Goal: Task Accomplishment & Management: Manage account settings

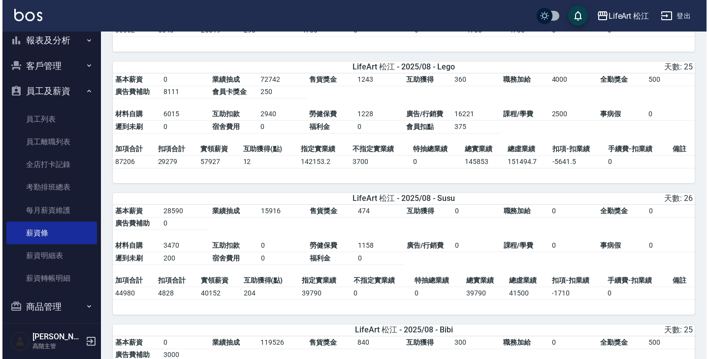
scroll to position [1111, 0]
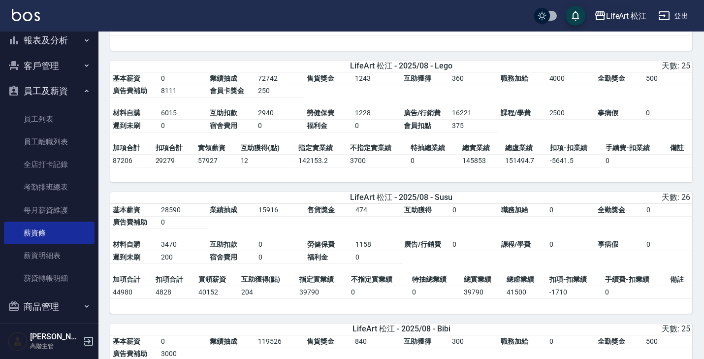
click at [638, 11] on div "LifeArt 松江" at bounding box center [626, 16] width 41 height 12
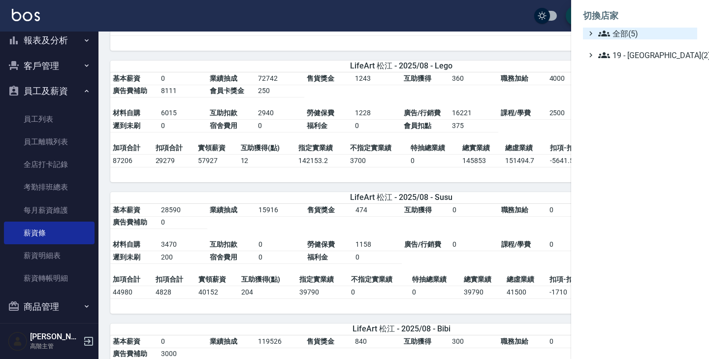
click at [632, 33] on span "全部(5)" at bounding box center [645, 34] width 95 height 12
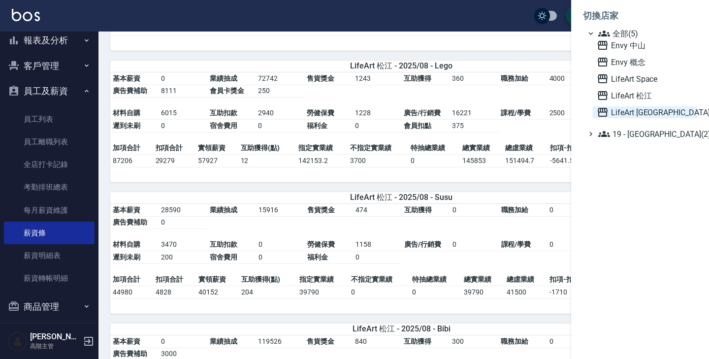
click at [637, 117] on span "LifeArt [GEOGRAPHIC_DATA]" at bounding box center [645, 112] width 97 height 12
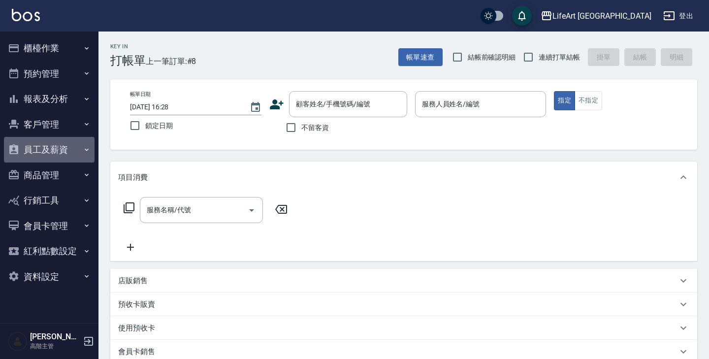
click at [74, 149] on button "員工及薪資" at bounding box center [49, 150] width 91 height 26
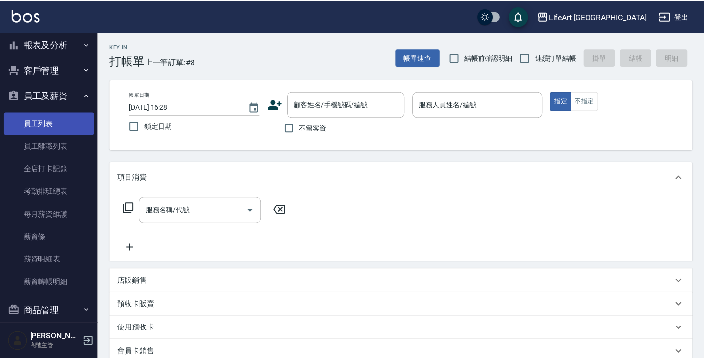
scroll to position [57, 0]
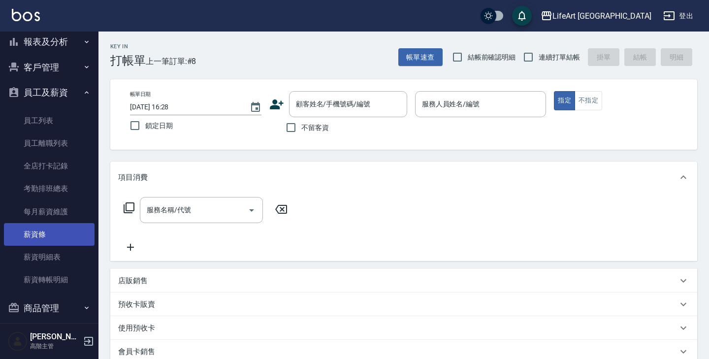
click at [59, 243] on link "薪資條" at bounding box center [49, 234] width 91 height 23
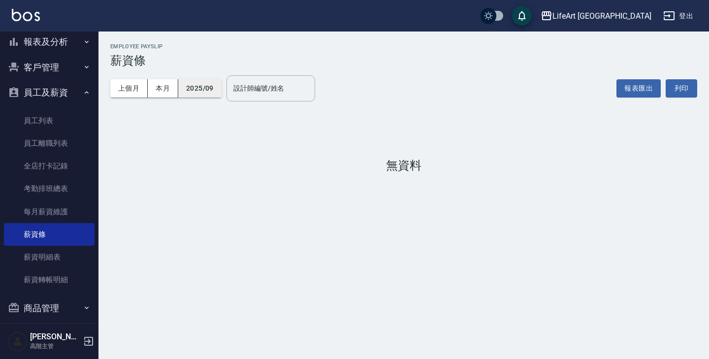
click at [213, 85] on button "2025/09" at bounding box center [199, 88] width 43 height 18
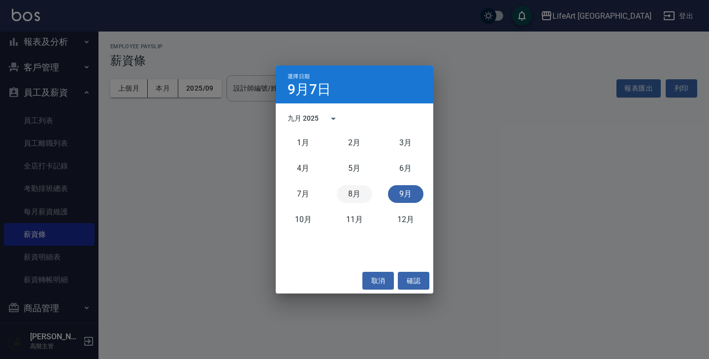
click at [356, 194] on button "8月" at bounding box center [354, 194] width 35 height 18
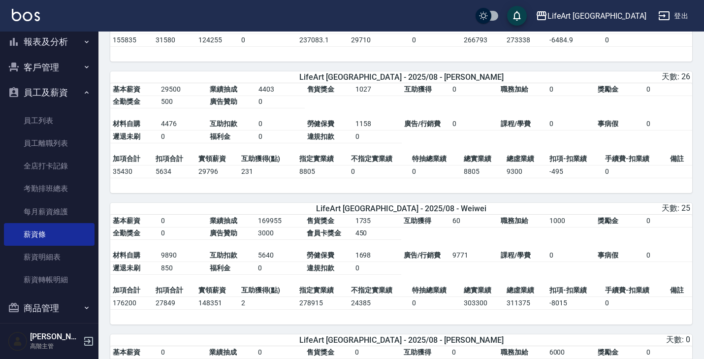
scroll to position [550, 0]
